Goal: Use online tool/utility: Utilize a website feature to perform a specific function

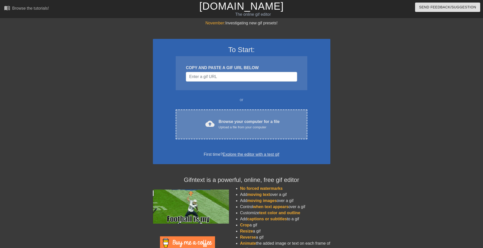
click at [222, 116] on div "cloud_upload Browse your computer for a file Upload a file from your computer C…" at bounding box center [241, 124] width 131 height 30
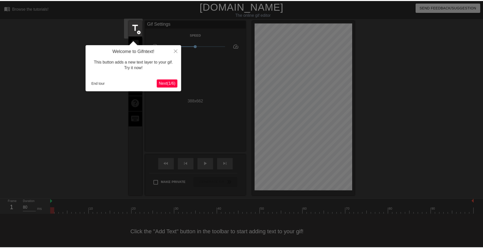
scroll to position [2, 0]
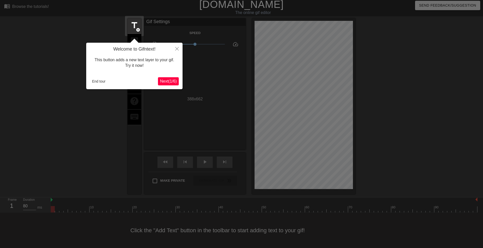
click at [164, 79] on span "Next ( 1 / 6 )" at bounding box center [168, 81] width 17 height 4
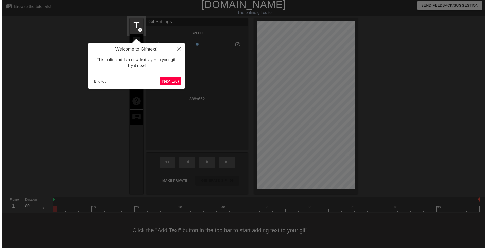
scroll to position [0, 0]
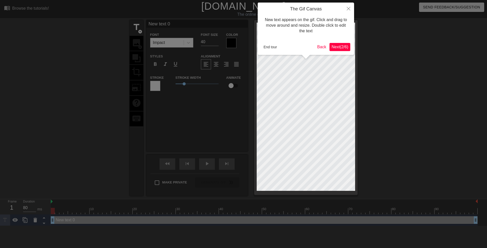
click at [344, 45] on span "Next ( 2 / 6 )" at bounding box center [340, 47] width 17 height 4
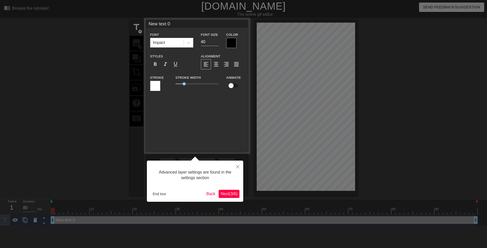
click at [232, 190] on button "Next ( 3 / 6 )" at bounding box center [229, 193] width 21 height 8
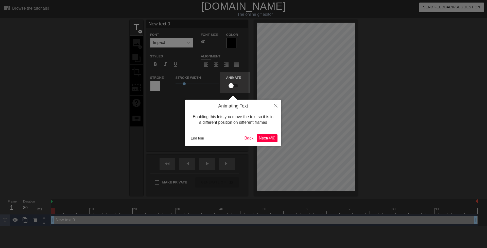
click at [275, 136] on span "Next ( 4 / 6 )" at bounding box center [267, 138] width 17 height 4
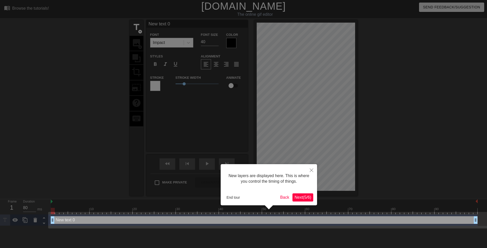
click at [308, 201] on button "Next ( 5 / 6 )" at bounding box center [302, 197] width 21 height 8
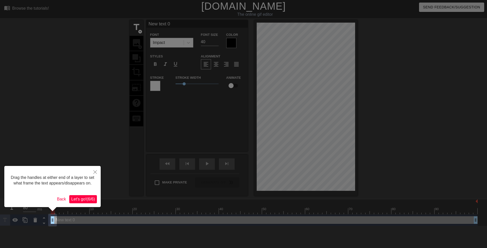
click at [95, 195] on button "Let's go! ( 6 / 6 )" at bounding box center [83, 199] width 28 height 8
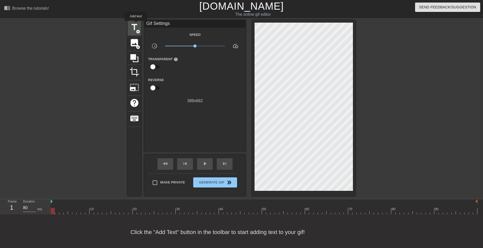
click at [136, 24] on span "title" at bounding box center [135, 27] width 10 height 10
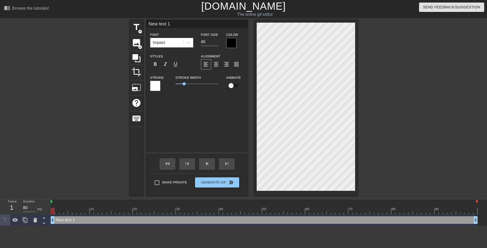
click at [176, 43] on div "Impact" at bounding box center [166, 42] width 33 height 9
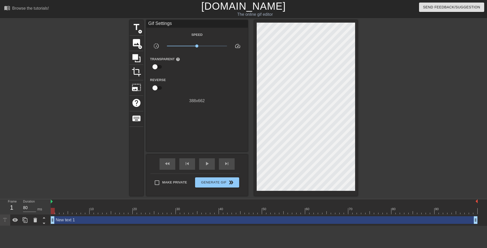
drag, startPoint x: 72, startPoint y: 224, endPoint x: 72, endPoint y: 219, distance: 4.8
click at [72, 219] on div "New text 1 drag_handle drag_handle" at bounding box center [264, 220] width 427 height 8
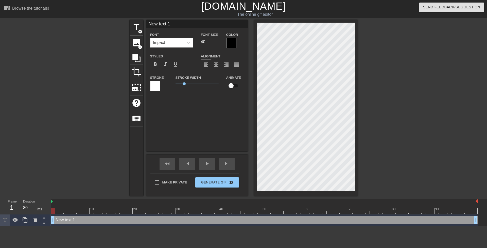
click at [76, 221] on div "New text 1 drag_handle drag_handle" at bounding box center [264, 220] width 427 height 8
drag, startPoint x: 146, startPoint y: 221, endPoint x: 129, endPoint y: 224, distance: 17.7
click at [129, 224] on div "New text 1 drag_handle drag_handle" at bounding box center [264, 219] width 427 height 11
click at [135, 121] on span "keyboard" at bounding box center [137, 118] width 10 height 10
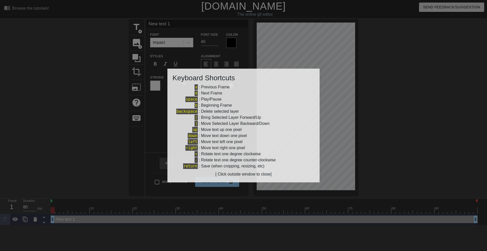
click at [126, 111] on div at bounding box center [243, 125] width 487 height 251
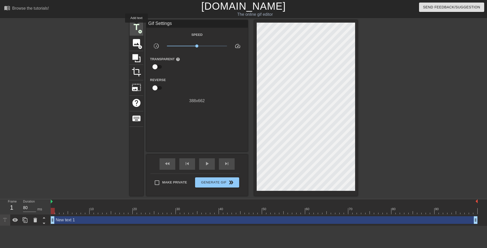
click at [136, 26] on span "title" at bounding box center [137, 27] width 10 height 10
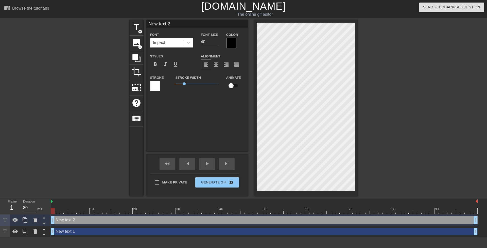
click at [69, 231] on div "New text 1 drag_handle drag_handle" at bounding box center [264, 231] width 427 height 8
type input "New text 1"
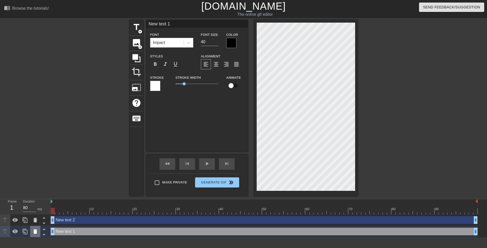
click at [30, 233] on div at bounding box center [35, 230] width 10 height 11
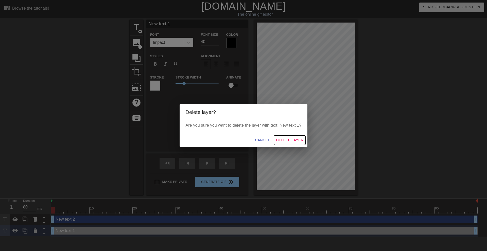
click at [297, 138] on span "Delete Layer" at bounding box center [289, 140] width 27 height 6
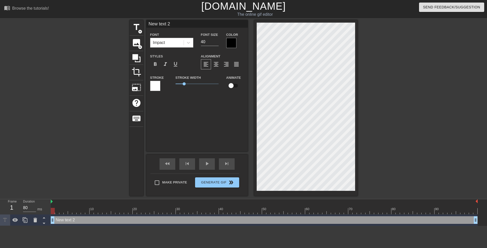
scroll to position [1, 1]
click at [225, 61] on div "format_align_right" at bounding box center [226, 64] width 10 height 10
click at [214, 70] on div "Font Impact Font Size 40 Color Styles format_bold format_italic format_underlin…" at bounding box center [197, 63] width 94 height 64
click at [216, 68] on div "format_align_center" at bounding box center [216, 64] width 10 height 10
click at [231, 84] on input "checkbox" at bounding box center [231, 86] width 29 height 10
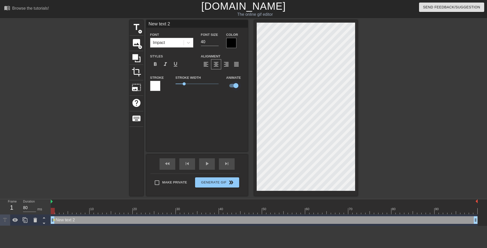
click at [231, 84] on input "checkbox" at bounding box center [235, 86] width 29 height 10
checkbox input "false"
click at [135, 32] on div "title add_circle" at bounding box center [137, 27] width 14 height 15
type input "New text 3"
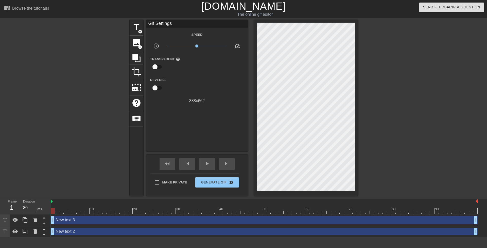
click at [69, 229] on div "New text 2 drag_handle drag_handle" at bounding box center [264, 231] width 427 height 8
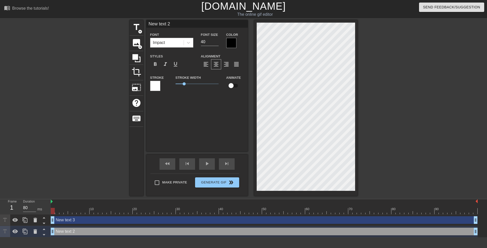
click at [75, 228] on div "New text 2 drag_handle drag_handle" at bounding box center [264, 231] width 427 height 8
click at [75, 229] on div "New text 2 drag_handle drag_handle" at bounding box center [264, 231] width 427 height 8
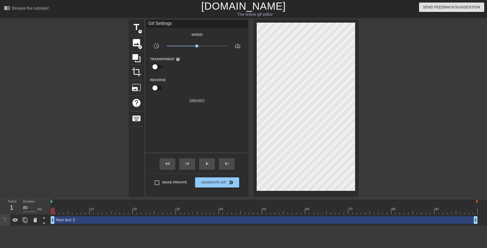
click at [79, 224] on div "New text 3 drag_handle drag_handle" at bounding box center [264, 219] width 427 height 11
click at [82, 219] on div "New text 3 drag_handle drag_handle" at bounding box center [264, 220] width 427 height 8
click at [208, 166] on span "play_arrow" at bounding box center [207, 163] width 6 height 6
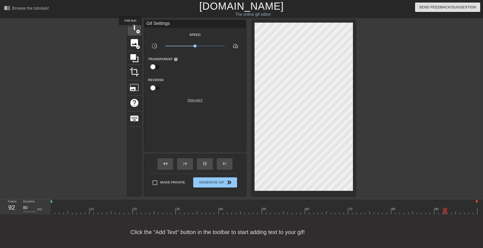
click at [131, 29] on span "title" at bounding box center [135, 27] width 10 height 10
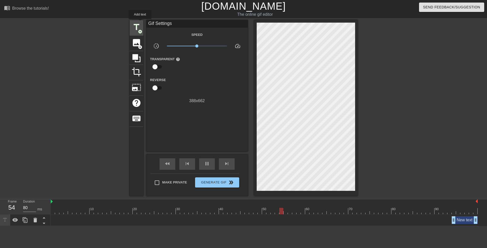
click at [137, 21] on div "title add_circle" at bounding box center [137, 27] width 14 height 15
